Goal: Book appointment/travel/reservation

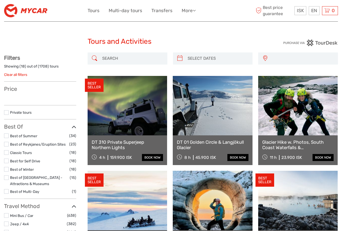
select select
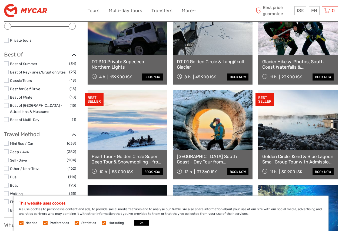
scroll to position [54, 0]
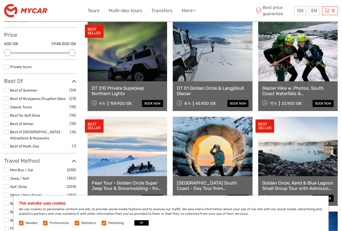
click at [6, 116] on label at bounding box center [6, 115] width 5 height 5
click at [0, 0] on input "checkbox" at bounding box center [0, 0] width 0 height 0
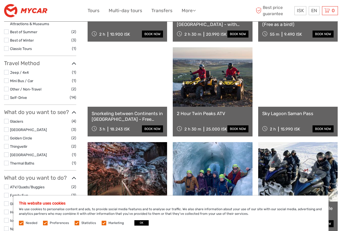
scroll to position [85, 0]
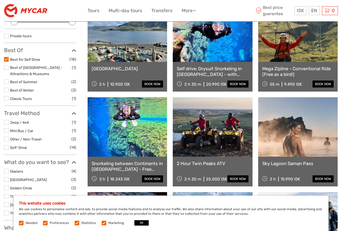
click at [7, 59] on label at bounding box center [6, 59] width 5 height 5
click at [0, 0] on input "checkbox" at bounding box center [0, 0] width 0 height 0
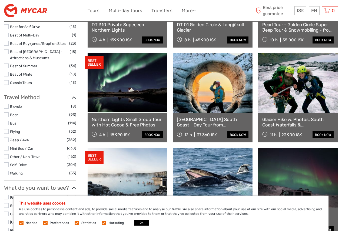
scroll to position [112, 0]
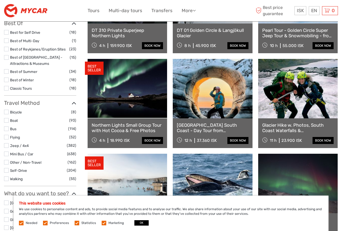
click at [6, 144] on label at bounding box center [6, 145] width 5 height 5
click at [0, 0] on input "checkbox" at bounding box center [0, 0] width 0 height 0
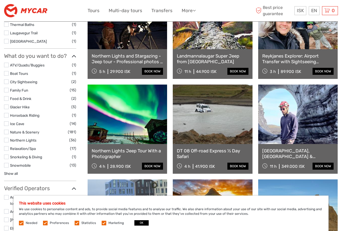
scroll to position [518, 0]
